Goal: Information Seeking & Learning: Learn about a topic

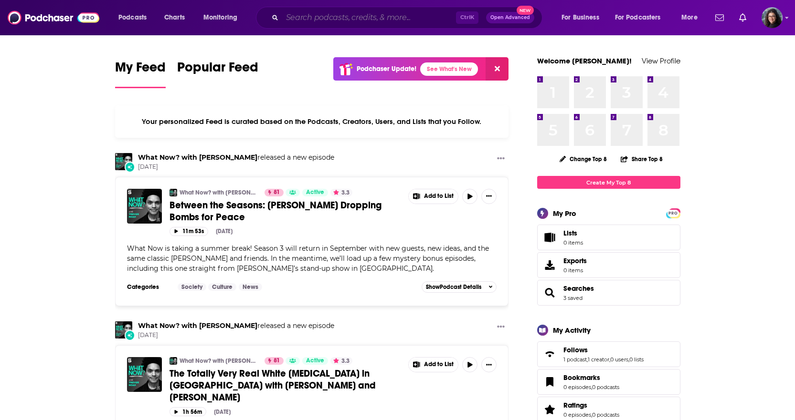
click at [339, 13] on input "Search podcasts, credits, & more..." at bounding box center [369, 17] width 174 height 15
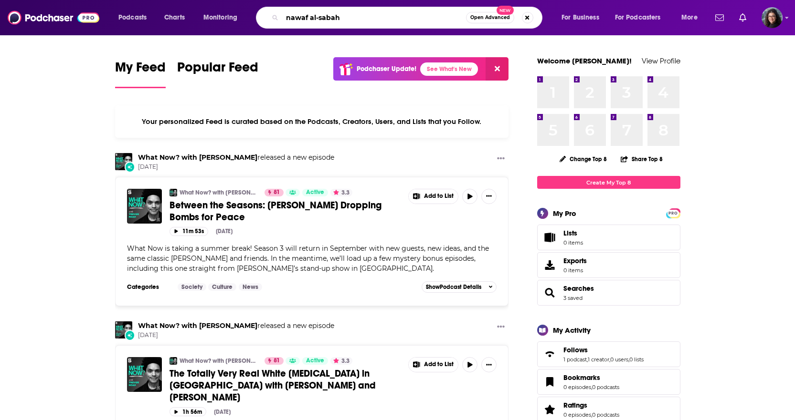
type input "nawaf al-sabah"
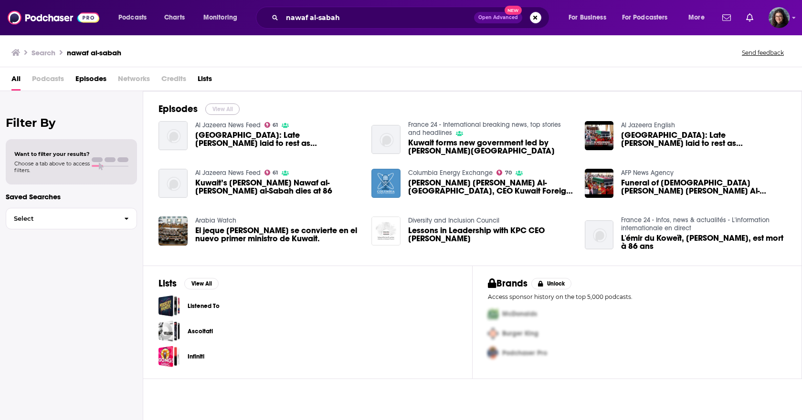
click at [226, 106] on button "View All" at bounding box center [222, 109] width 34 height 11
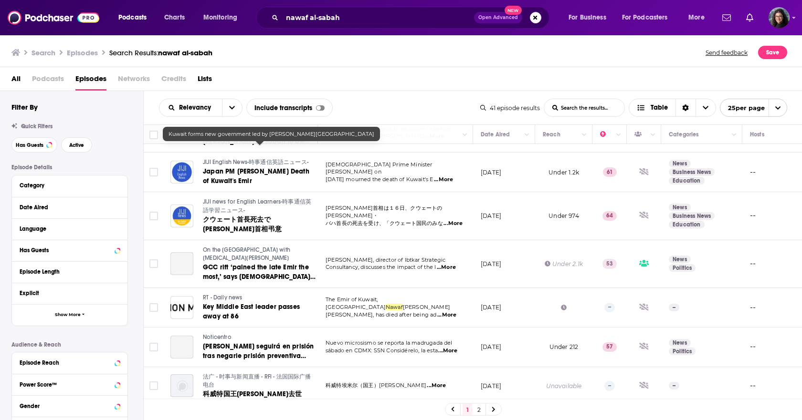
scroll to position [762, 0]
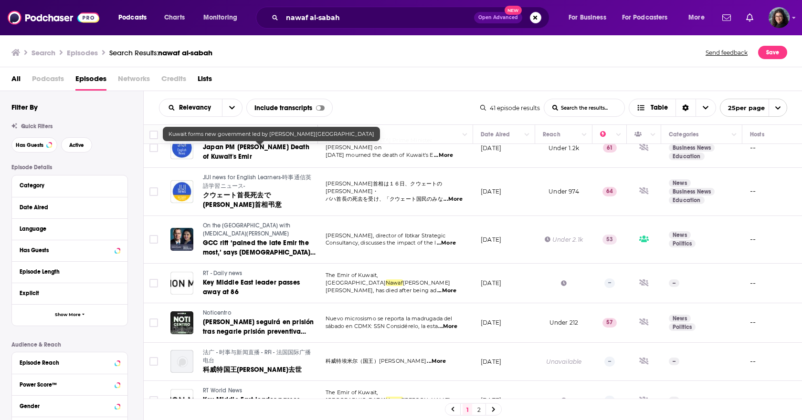
click at [479, 408] on link "2" at bounding box center [479, 409] width 10 height 11
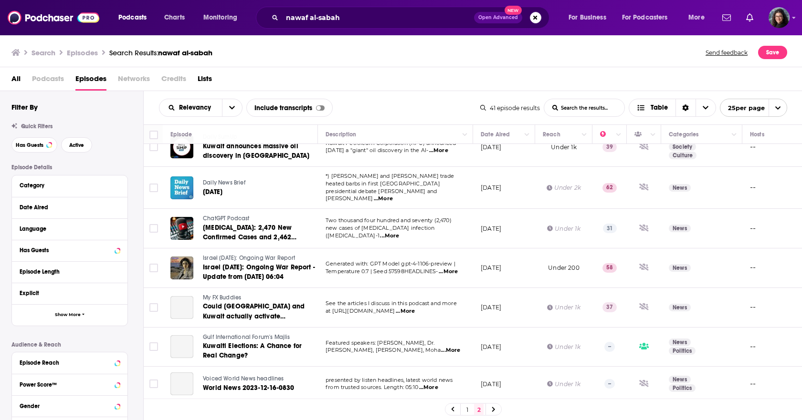
scroll to position [286, 0]
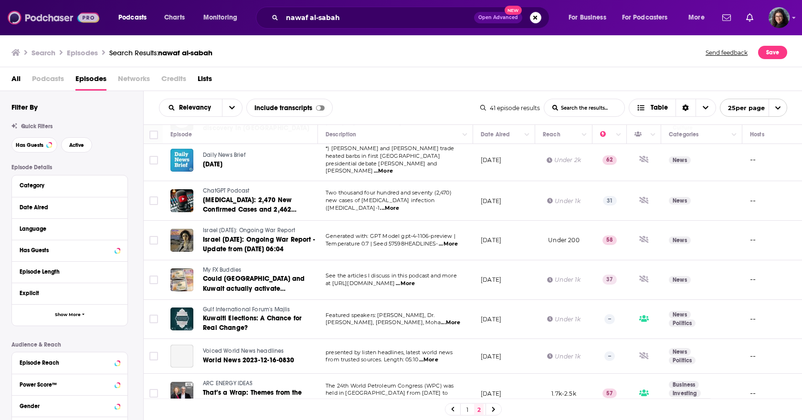
click at [47, 16] on img at bounding box center [54, 18] width 92 height 18
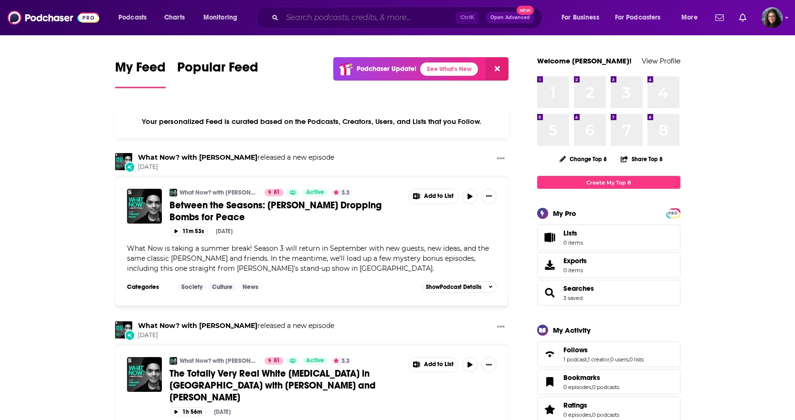
click at [335, 16] on input "Search podcasts, credits, & more..." at bounding box center [369, 17] width 174 height 15
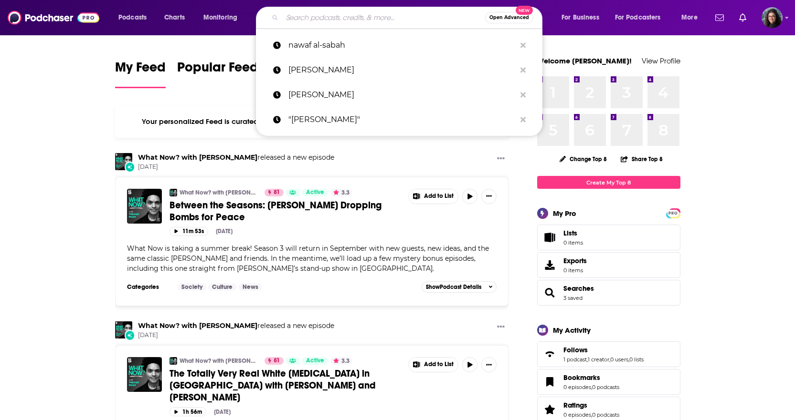
paste input "robert playter"
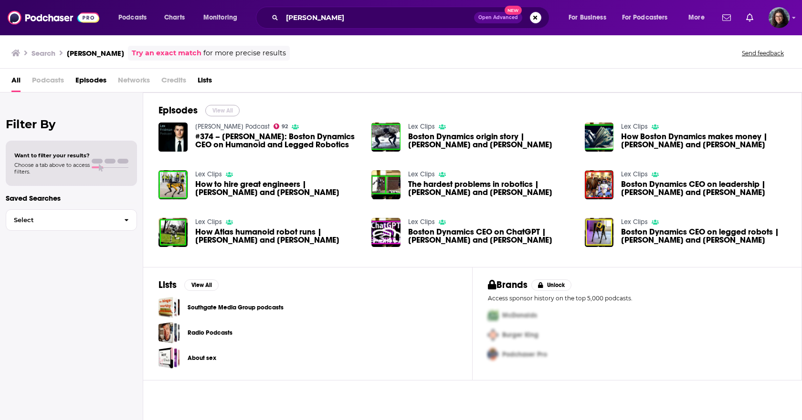
click at [220, 110] on button "View All" at bounding box center [222, 110] width 34 height 11
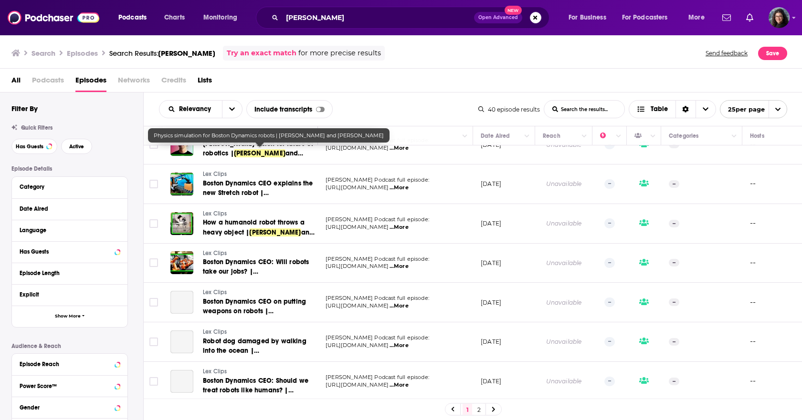
scroll to position [739, 0]
click at [480, 410] on link "2" at bounding box center [479, 409] width 10 height 11
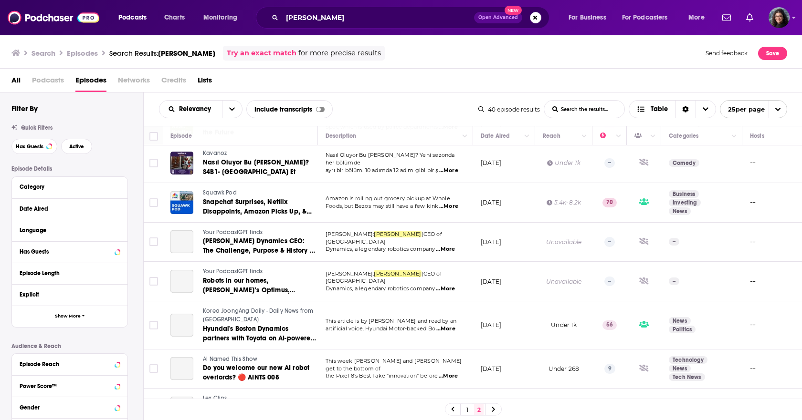
scroll to position [286, 0]
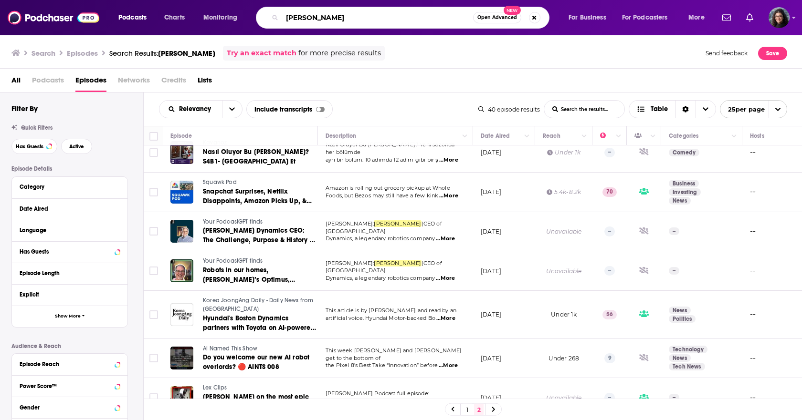
drag, startPoint x: 357, startPoint y: 13, endPoint x: 229, endPoint y: 12, distance: 128.4
click at [229, 12] on div "Podcasts Charts Monitoring robert playter Open Advanced New For Business For Po…" at bounding box center [413, 18] width 602 height 22
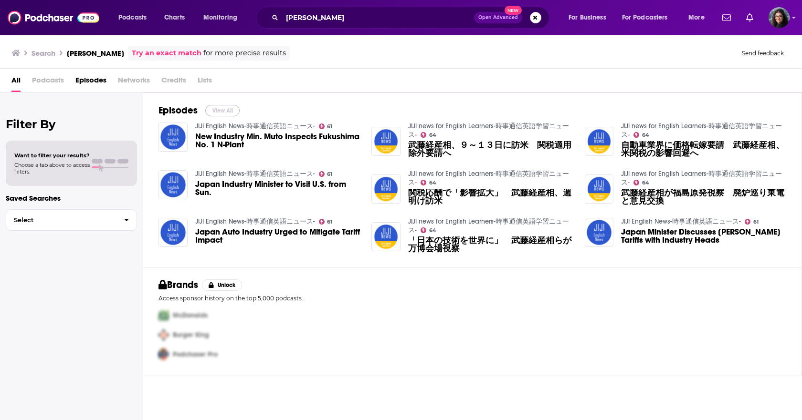
click at [223, 110] on button "View All" at bounding box center [222, 110] width 34 height 11
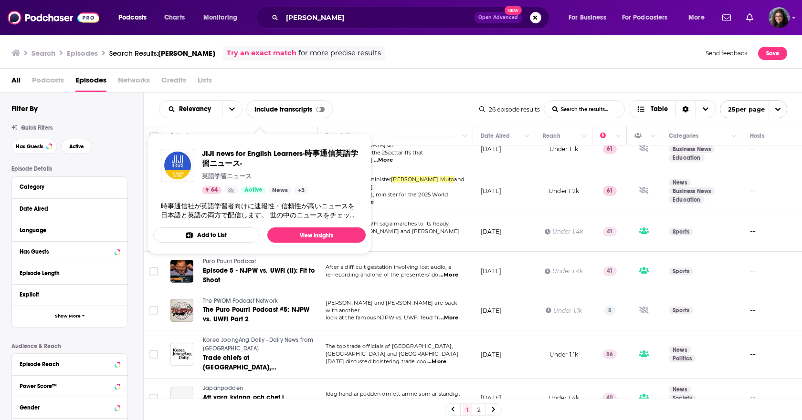
scroll to position [812, 0]
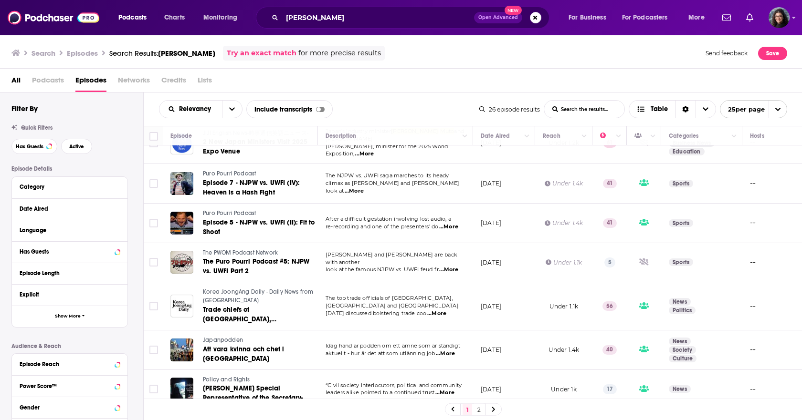
click at [447, 389] on span "...More" at bounding box center [444, 393] width 19 height 8
click at [373, 88] on div "All Podcasts Episodes Networks Credits Lists" at bounding box center [402, 83] width 783 height 20
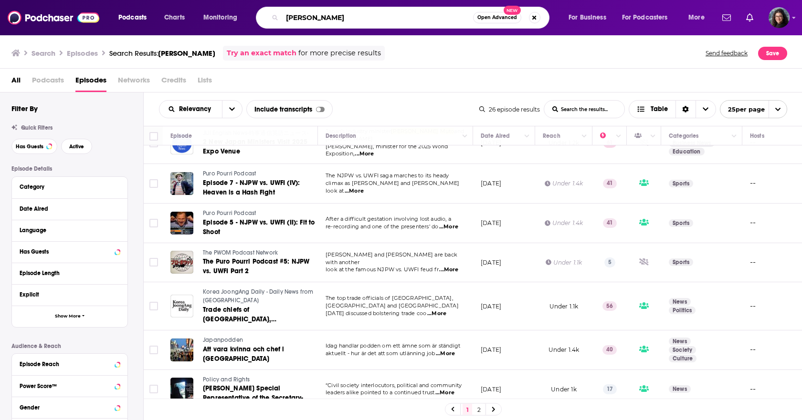
drag, startPoint x: 338, startPoint y: 18, endPoint x: 234, endPoint y: 19, distance: 103.6
click at [236, 19] on div "Podcasts Charts Monitoring muto yoji Open Advanced New For Business For Podcast…" at bounding box center [413, 18] width 602 height 22
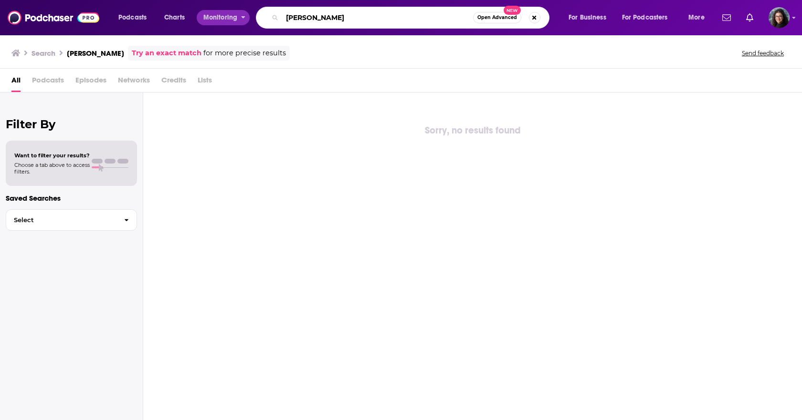
type input "narenda modi"
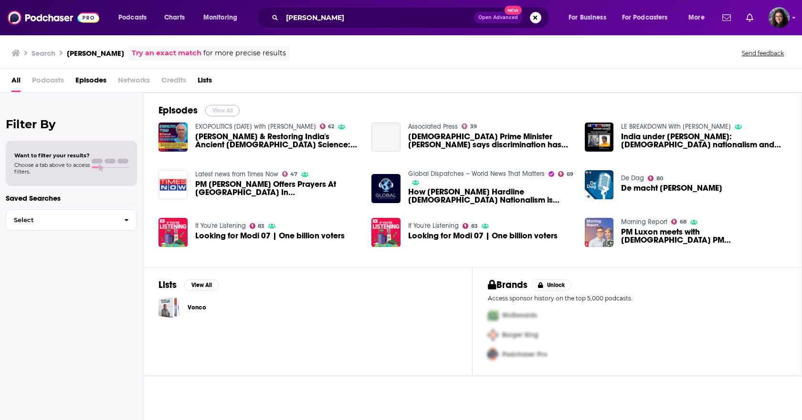
click at [221, 107] on button "View All" at bounding box center [222, 110] width 34 height 11
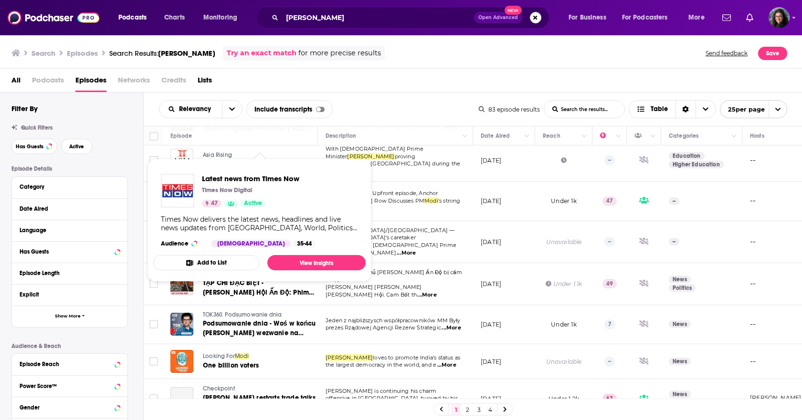
scroll to position [573, 0]
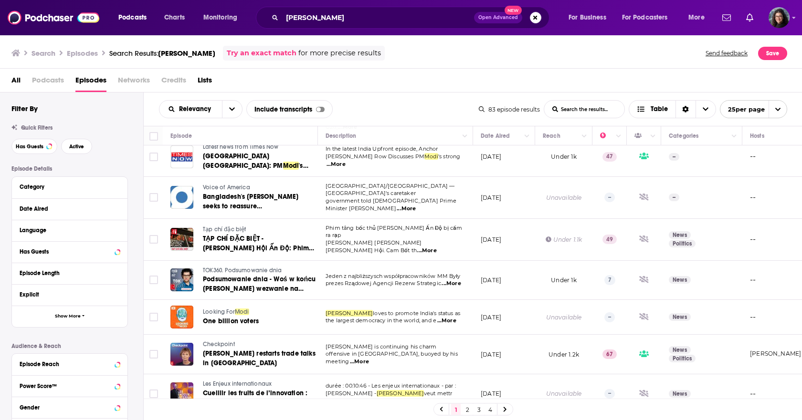
click at [369, 358] on span "...More" at bounding box center [359, 362] width 19 height 8
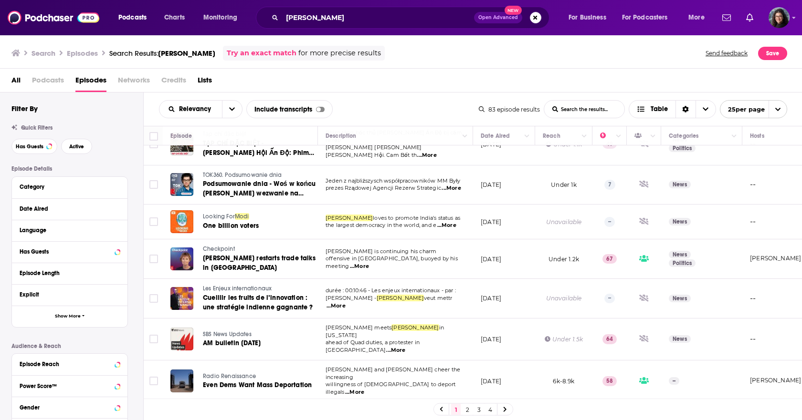
scroll to position [714, 0]
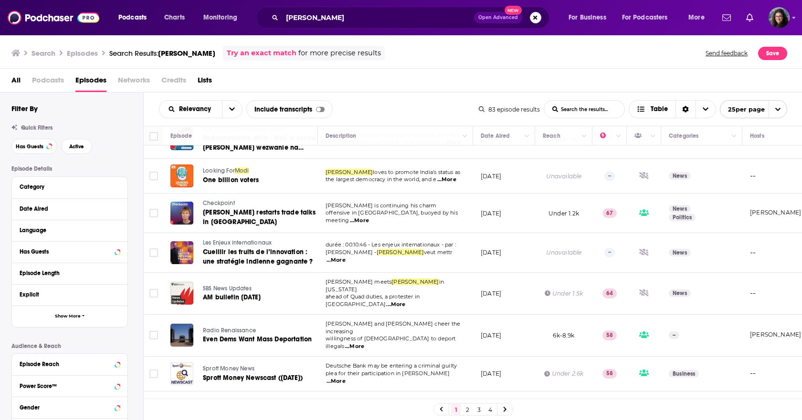
click at [468, 412] on link "2" at bounding box center [467, 409] width 10 height 11
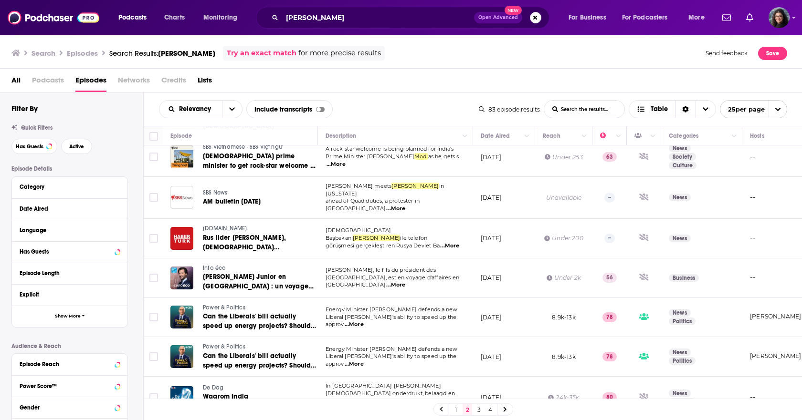
scroll to position [95, 0]
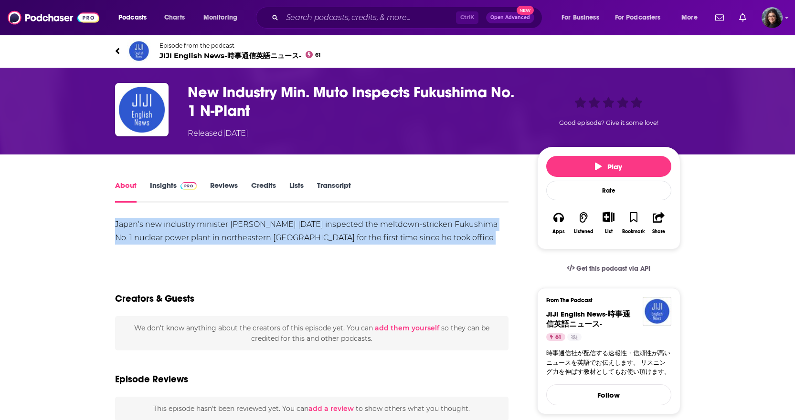
drag, startPoint x: 488, startPoint y: 239, endPoint x: 111, endPoint y: 220, distance: 377.0
copy div "Japan's new industry minister Yoji Muto on Saturday inspected the meltdown-stri…"
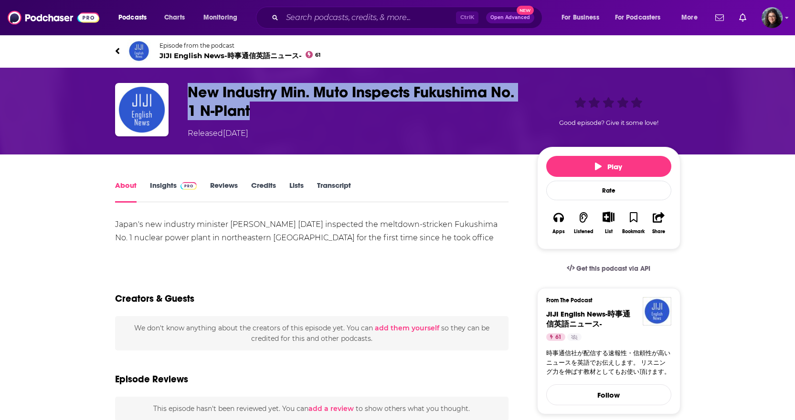
drag, startPoint x: 252, startPoint y: 109, endPoint x: 189, endPoint y: 87, distance: 67.0
click at [189, 87] on h1 "New Industry Min. Muto Inspects Fukushima No. 1 N-Plant" at bounding box center [355, 101] width 334 height 37
copy h1 "New Industry Min. Muto Inspects Fukushima No. 1 N-Plant"
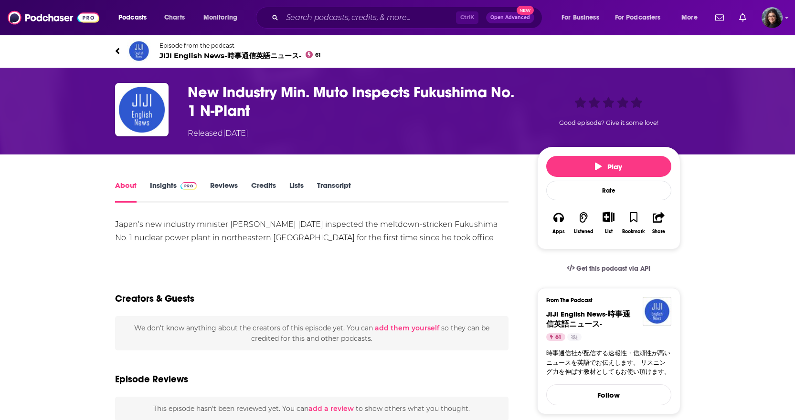
drag, startPoint x: 240, startPoint y: 224, endPoint x: 232, endPoint y: 224, distance: 8.1
click at [240, 224] on div "Japan's new industry minister Yoji Muto on Saturday inspected the meltdown-stri…" at bounding box center [312, 238] width 394 height 40
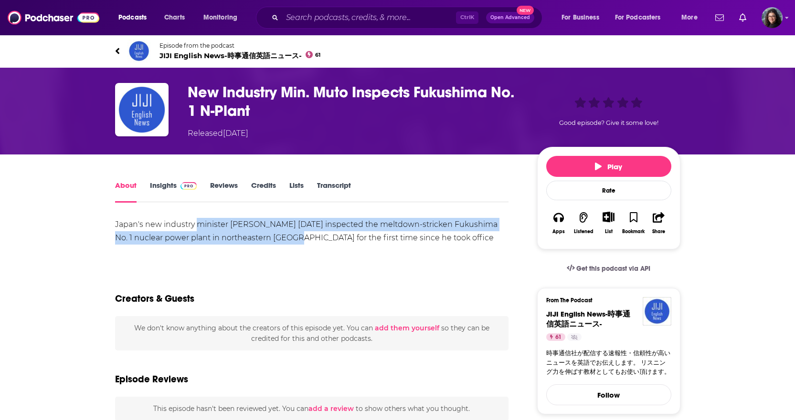
drag, startPoint x: 198, startPoint y: 223, endPoint x: 274, endPoint y: 238, distance: 78.2
click at [274, 238] on div "Japan's new industry minister Yoji Muto on Saturday inspected the meltdown-stri…" at bounding box center [312, 238] width 394 height 40
copy div "minister Yoji Muto on Saturday inspected the meltdown-stricken Fukushima No. 1 …"
click at [161, 187] on link "Insights" at bounding box center [173, 192] width 47 height 22
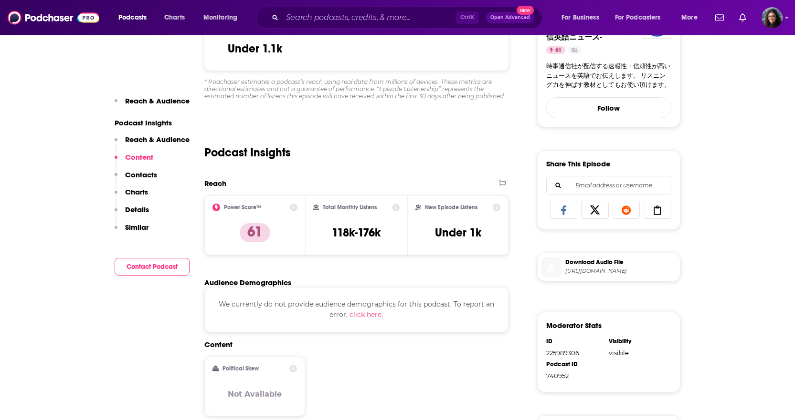
scroll to position [286, 0]
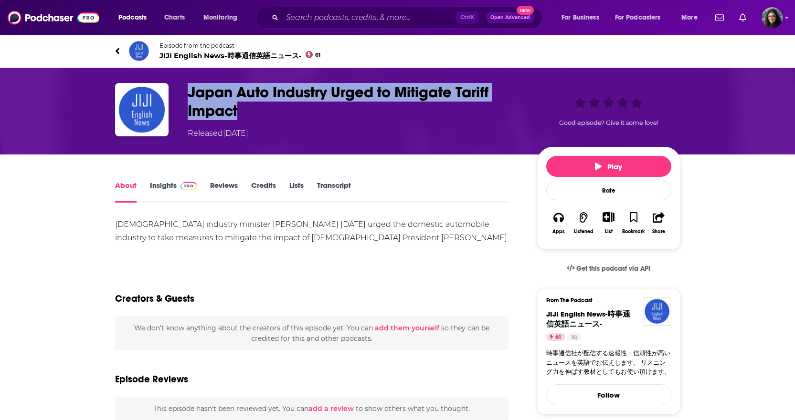
drag, startPoint x: 240, startPoint y: 110, endPoint x: 173, endPoint y: 95, distance: 68.4
click at [173, 95] on div "Japan Auto Industry Urged to Mitigate Tariff Impact Released [DATE] Good episod…" at bounding box center [397, 111] width 565 height 56
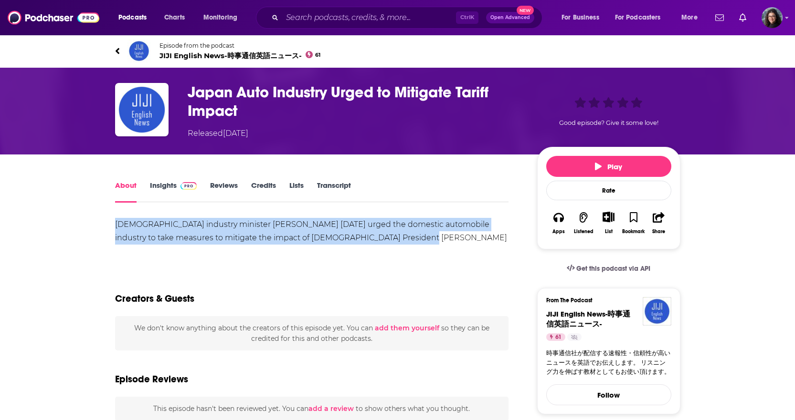
drag, startPoint x: 400, startPoint y: 241, endPoint x: 110, endPoint y: 220, distance: 291.3
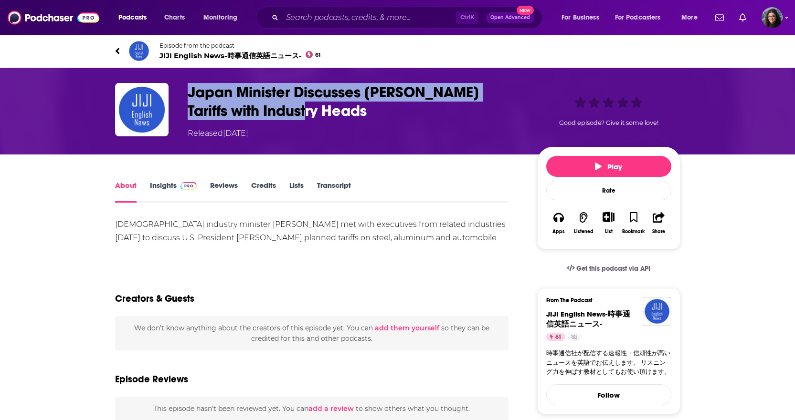
drag, startPoint x: 297, startPoint y: 109, endPoint x: 169, endPoint y: 87, distance: 129.8
click at [169, 87] on div "Japan Minister Discusses Trump Tariffs with Industry Heads Released Tuesday, 25…" at bounding box center [397, 111] width 565 height 56
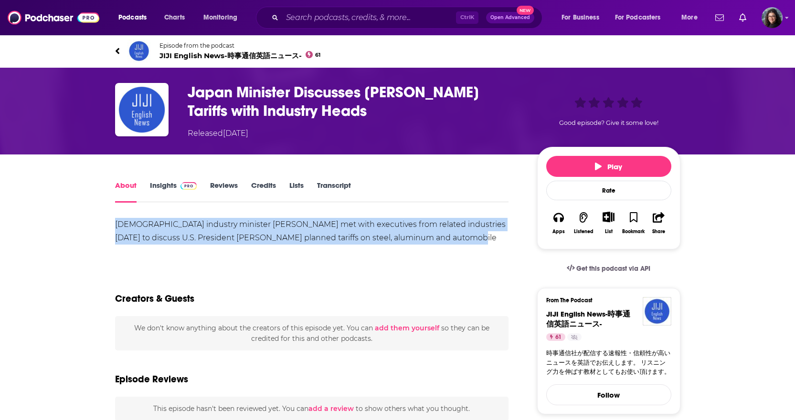
drag, startPoint x: 447, startPoint y: 237, endPoint x: 106, endPoint y: 220, distance: 341.1
copy div "Japanese industry minister Yoji Muto met with executives from related industrie…"
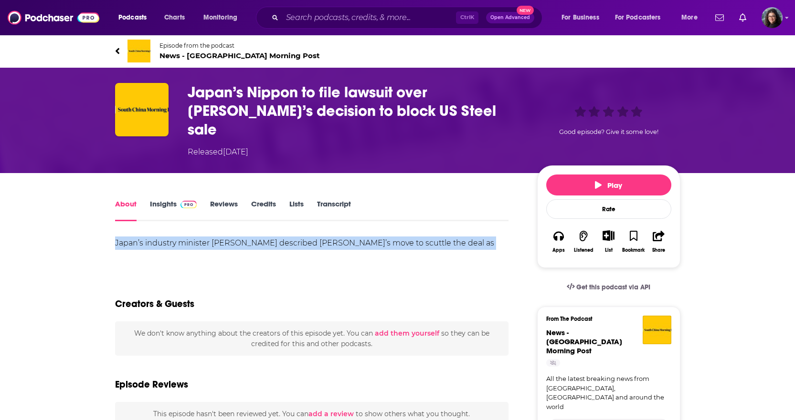
drag, startPoint x: 498, startPoint y: 223, endPoint x: 95, endPoint y: 225, distance: 402.8
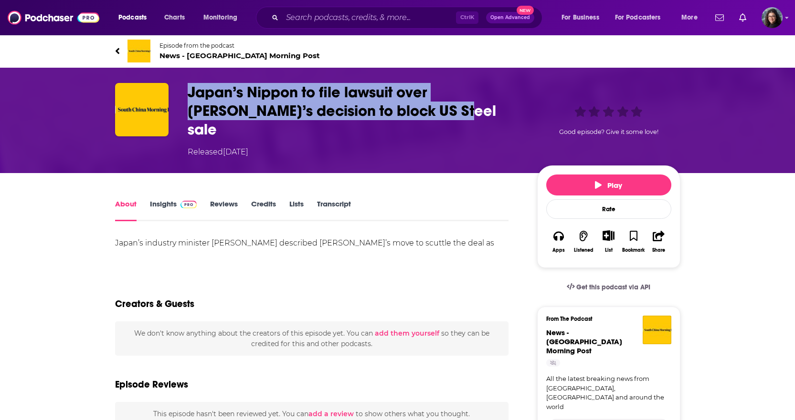
drag, startPoint x: 409, startPoint y: 109, endPoint x: 172, endPoint y: 84, distance: 238.5
click at [172, 84] on div "Japan’s Nippon to file lawsuit over Biden’s decision to block US Steel sale Rel…" at bounding box center [397, 120] width 565 height 75
copy div "Japan’s Nippon to file lawsuit over Biden’s decision to block US Steel sale"
click at [170, 199] on link "Insights" at bounding box center [173, 210] width 47 height 22
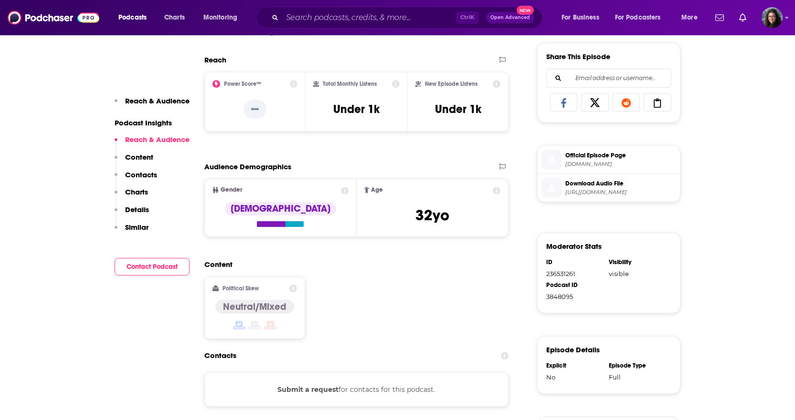
scroll to position [382, 0]
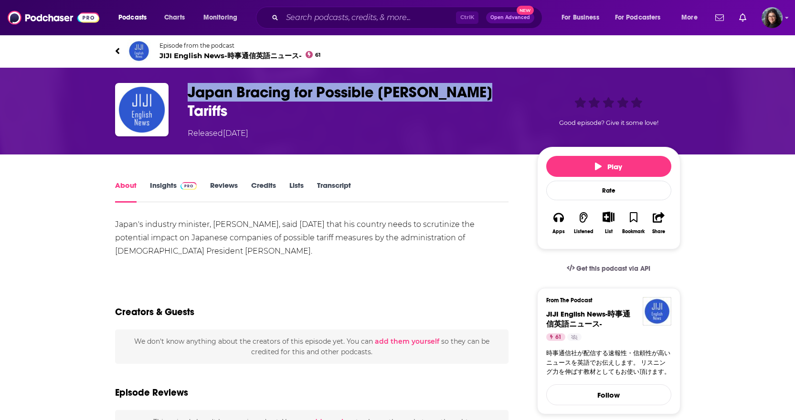
drag, startPoint x: 473, startPoint y: 89, endPoint x: 182, endPoint y: 90, distance: 291.1
click at [182, 90] on div "Japan Bracing for Possible [PERSON_NAME] Tariffs Released [DATE] Good episode? …" at bounding box center [397, 111] width 565 height 56
copy h1 "Japan Bracing for Possible [PERSON_NAME] Tariffs"
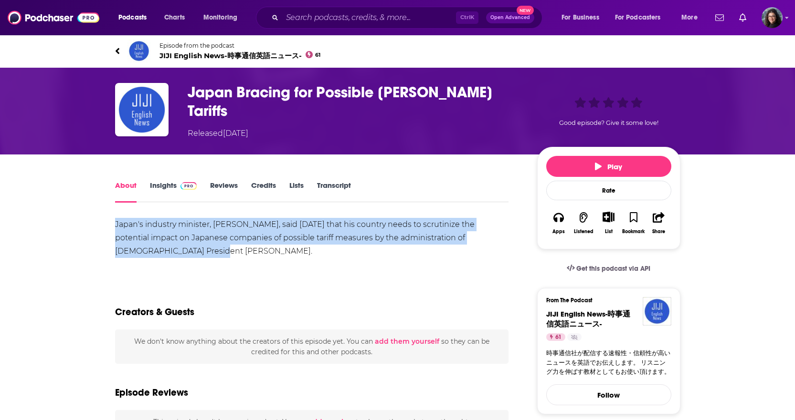
drag, startPoint x: 179, startPoint y: 250, endPoint x: 110, endPoint y: 218, distance: 76.2
copy div "Japan's industry minister, [PERSON_NAME], said [DATE] that his country needs to…"
drag, startPoint x: 164, startPoint y: 183, endPoint x: 168, endPoint y: 189, distance: 7.7
click at [164, 183] on link "Insights" at bounding box center [173, 192] width 47 height 22
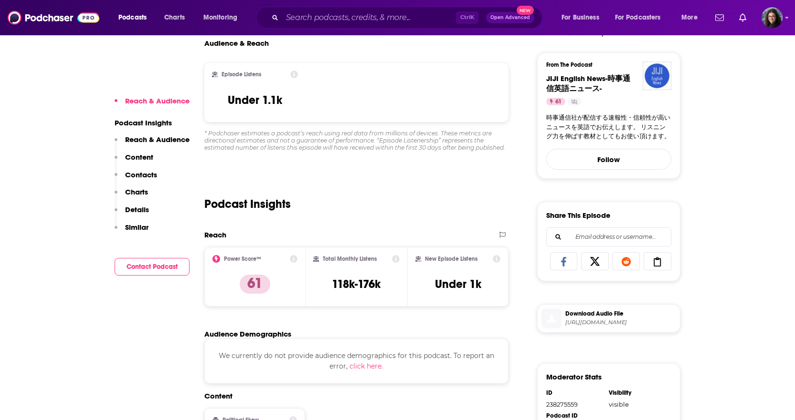
scroll to position [239, 0]
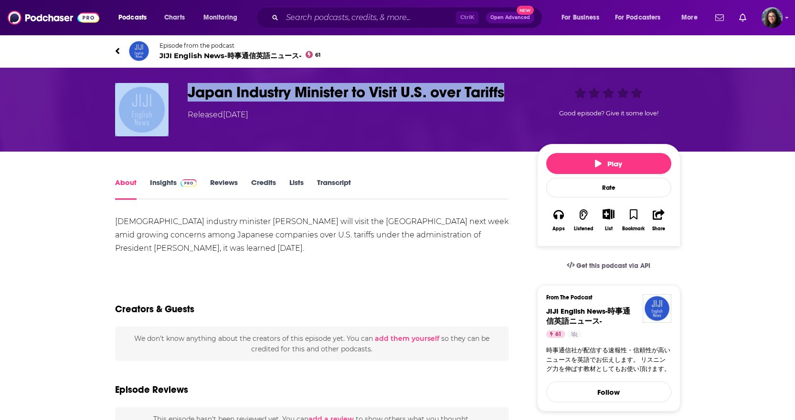
drag, startPoint x: 516, startPoint y: 91, endPoint x: 172, endPoint y: 82, distance: 344.2
click at [172, 82] on div "Japan Industry Minister to Visit U.S. over Tariffs Released [DATE] Good episode…" at bounding box center [397, 110] width 611 height 84
click at [200, 85] on h1 "Japan Industry Minister to Visit U.S. over Tariffs" at bounding box center [355, 92] width 334 height 19
drag, startPoint x: 189, startPoint y: 88, endPoint x: 506, endPoint y: 94, distance: 317.4
click at [506, 94] on h1 "Japan Industry Minister to Visit U.S. over Tariffs" at bounding box center [355, 92] width 334 height 19
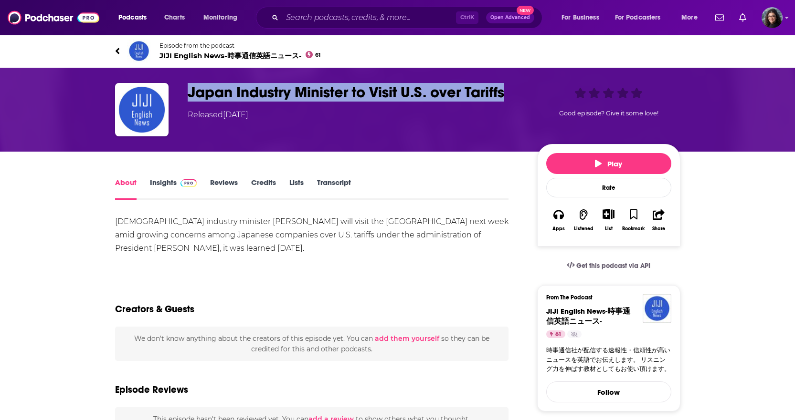
copy h1 "Japan Industry Minister to Visit U.S. over Tariffs"
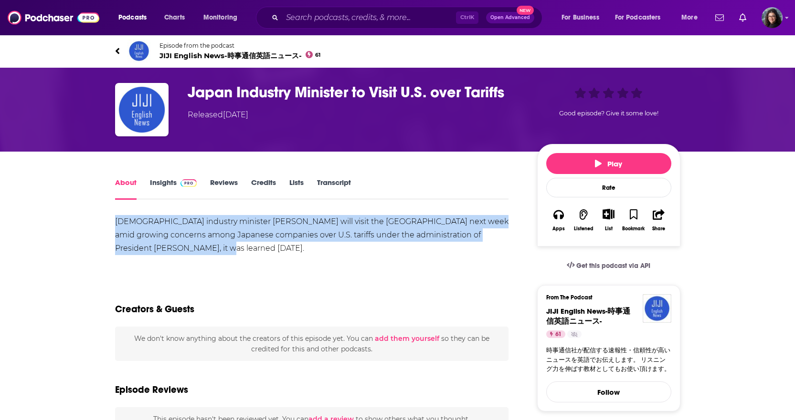
drag, startPoint x: 179, startPoint y: 251, endPoint x: 111, endPoint y: 218, distance: 75.8
copy div "Japanese industry minister Yoji Muto will visit the United States next week ami…"
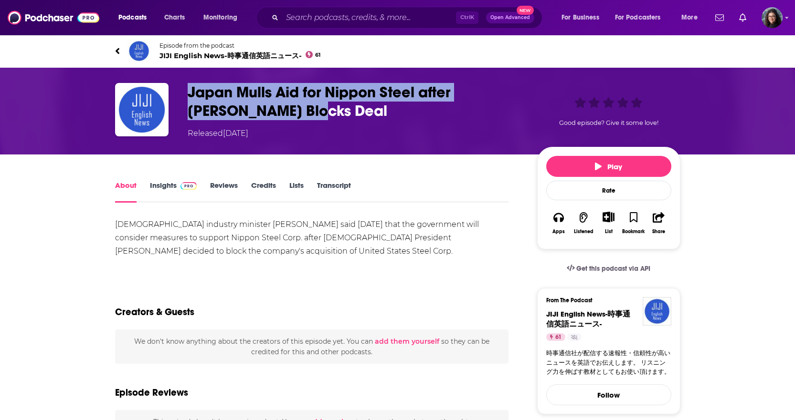
drag, startPoint x: 260, startPoint y: 107, endPoint x: 170, endPoint y: 89, distance: 91.6
click at [170, 89] on div "Japan Mulls Aid for Nippon Steel after [PERSON_NAME] Blocks Deal Released [DATE…" at bounding box center [397, 111] width 565 height 56
copy div "Japan Mulls Aid for Nippon Steel after [PERSON_NAME] Blocks Deal"
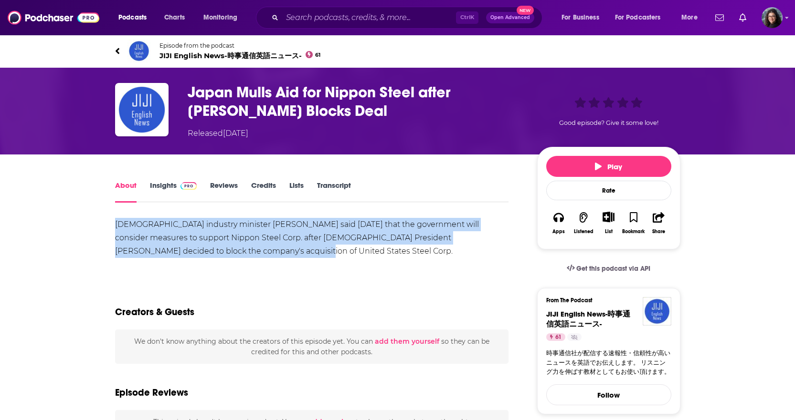
drag, startPoint x: 213, startPoint y: 253, endPoint x: 110, endPoint y: 220, distance: 108.4
copy div "[DEMOGRAPHIC_DATA] industry minister [PERSON_NAME] said [DATE] that the governm…"
drag, startPoint x: 166, startPoint y: 183, endPoint x: 194, endPoint y: 204, distance: 35.5
click at [166, 183] on link "Insights" at bounding box center [173, 192] width 47 height 22
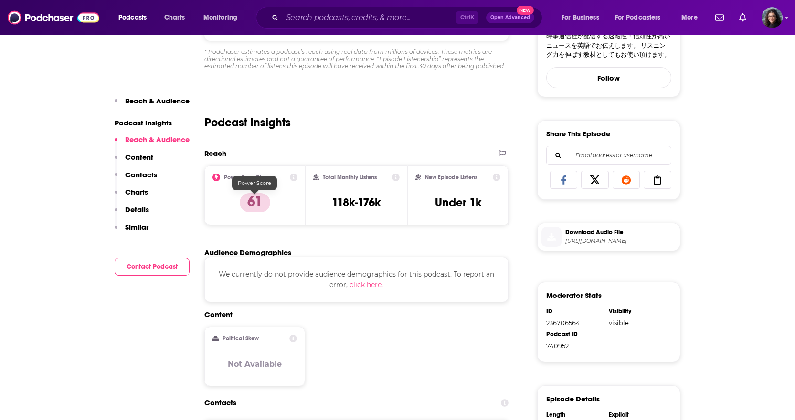
scroll to position [334, 0]
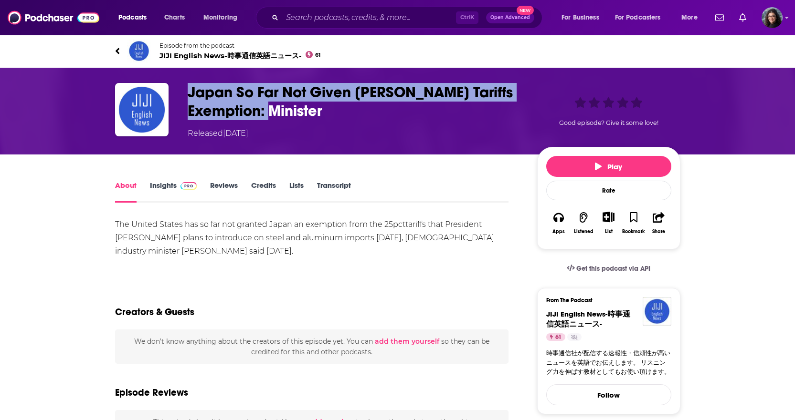
drag, startPoint x: 333, startPoint y: 109, endPoint x: 172, endPoint y: 91, distance: 161.8
click at [172, 91] on div "[GEOGRAPHIC_DATA] So Far Not Given [PERSON_NAME] Tariffs Exemption: Minister Re…" at bounding box center [397, 111] width 565 height 56
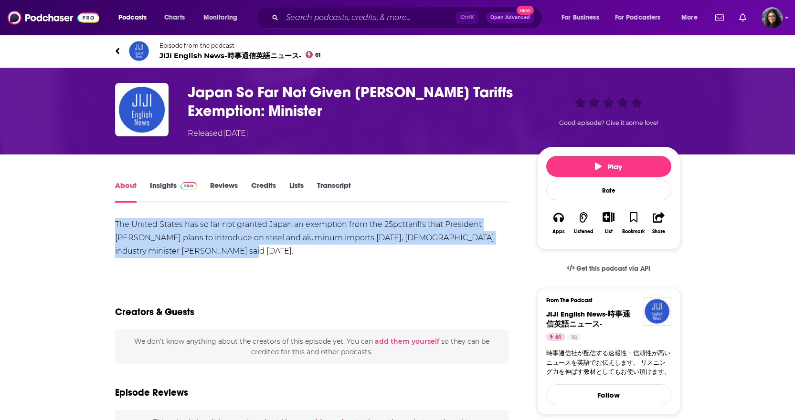
drag, startPoint x: 237, startPoint y: 254, endPoint x: 109, endPoint y: 222, distance: 131.7
copy div "The United States has so far not granted Japan an exemption from the 25pcttarif…"
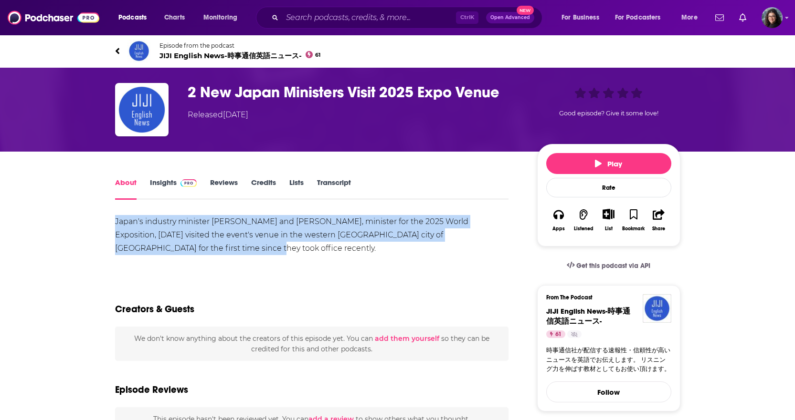
drag, startPoint x: 152, startPoint y: 250, endPoint x: 105, endPoint y: 216, distance: 57.8
copy div "Japan's industry minister [PERSON_NAME] and [PERSON_NAME], minister for the 202…"
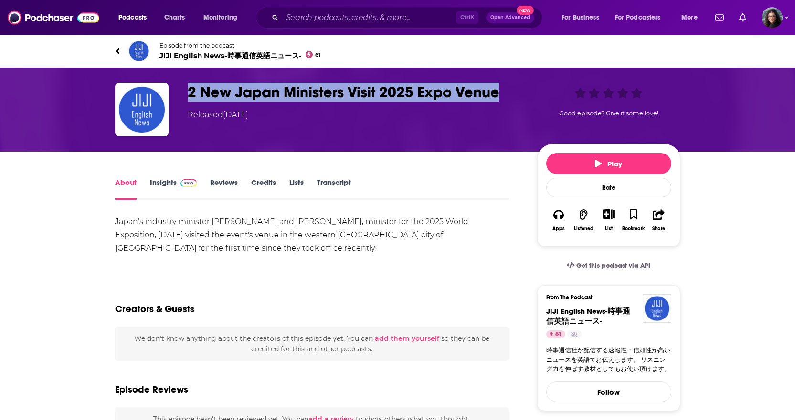
drag, startPoint x: 509, startPoint y: 92, endPoint x: 168, endPoint y: 92, distance: 340.7
click at [168, 92] on div "2 New Japan Ministers Visit 2025 Expo Venue Released Sunday, 6th October 2024 G…" at bounding box center [397, 109] width 565 height 53
copy div "2 New Japan Ministers Visit 2025 Expo Venue"
click at [163, 181] on link "Insights" at bounding box center [173, 189] width 47 height 22
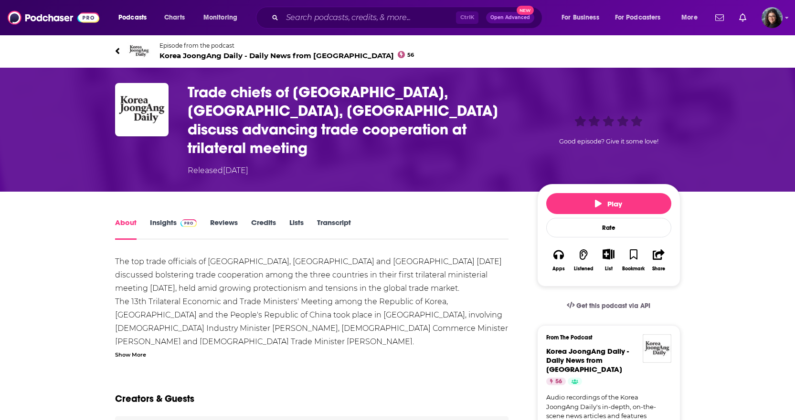
click at [164, 218] on link "Insights" at bounding box center [173, 229] width 47 height 22
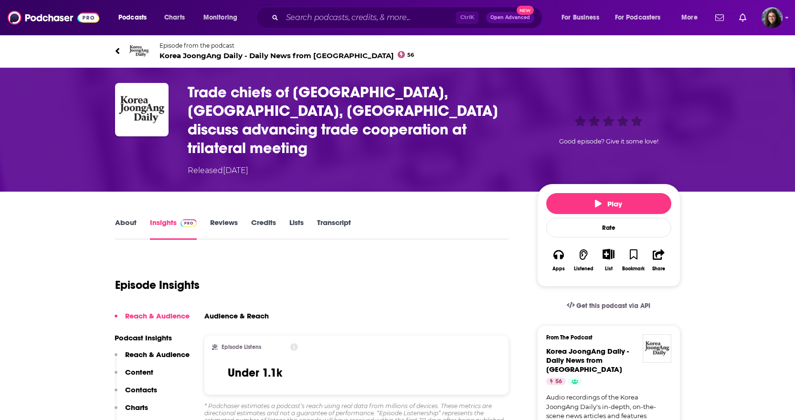
click at [125, 218] on link "About" at bounding box center [125, 229] width 21 height 22
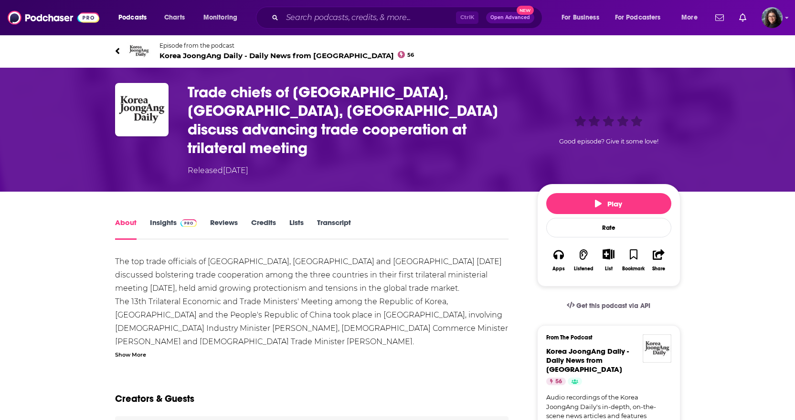
drag, startPoint x: 136, startPoint y: 334, endPoint x: 136, endPoint y: 329, distance: 4.8
click at [136, 350] on div "Show More" at bounding box center [130, 354] width 31 height 9
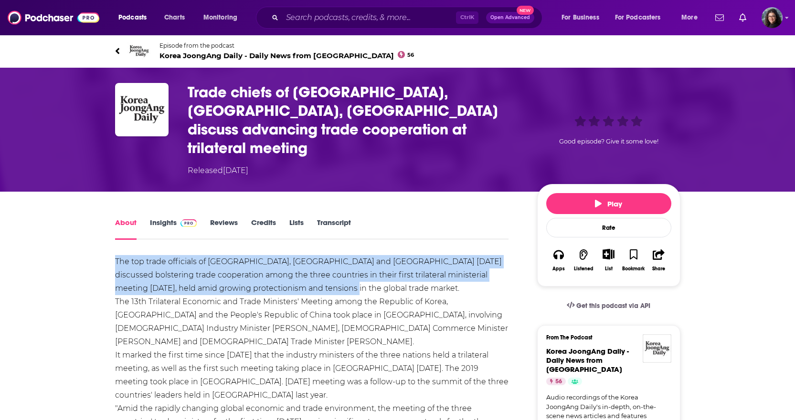
drag, startPoint x: 112, startPoint y: 240, endPoint x: 333, endPoint y: 270, distance: 223.0
copy div "The top trade officials of Korea, China and Japan on Sunday discussed bolsterin…"
